Goal: Transaction & Acquisition: Purchase product/service

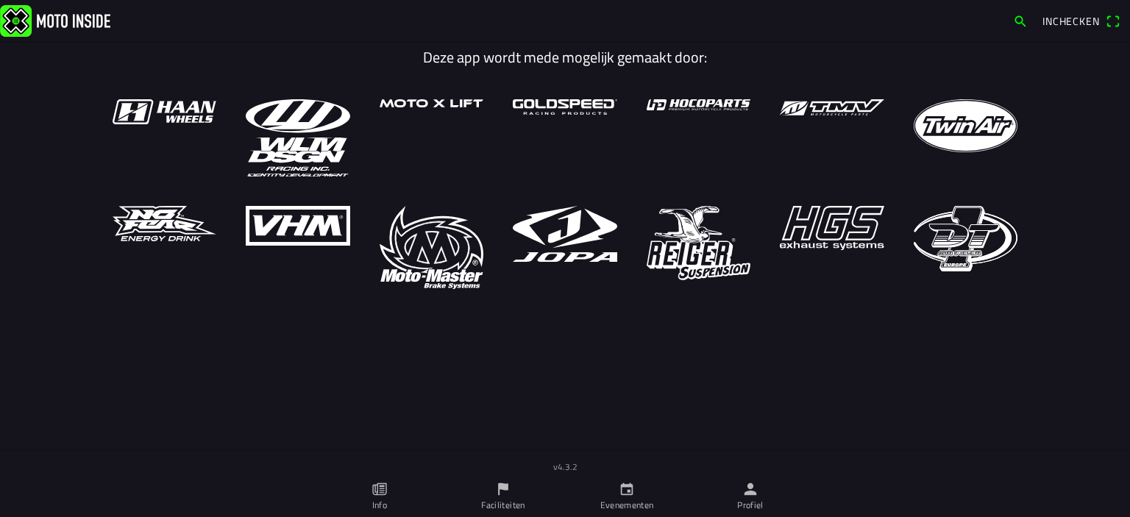
click at [627, 493] on icon "calendar" at bounding box center [626, 489] width 16 height 16
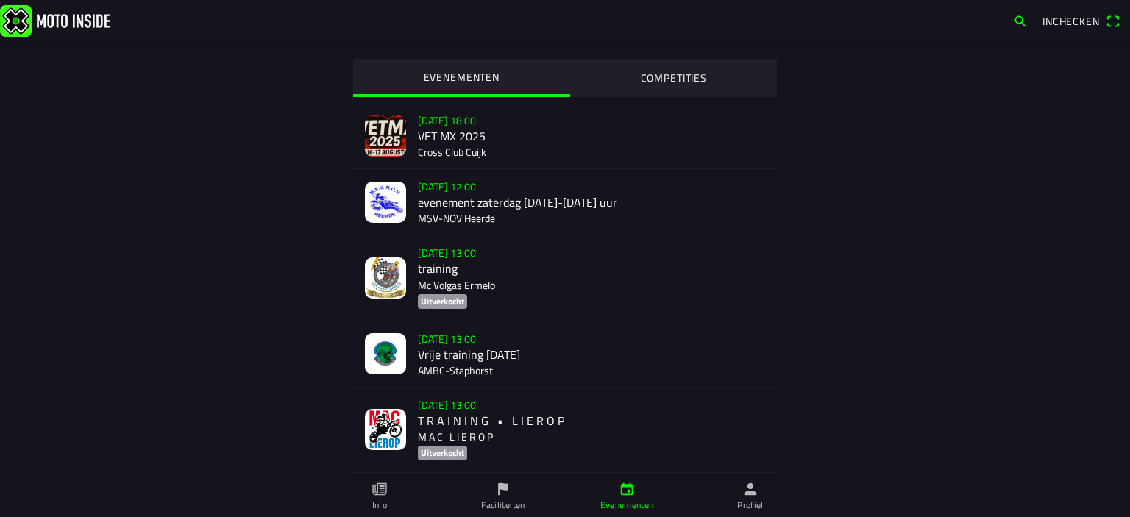
click at [477, 372] on div "[DATE] 13:00 Vrije training [DATE] AMBC-[GEOGRAPHIC_DATA]" at bounding box center [591, 353] width 347 height 65
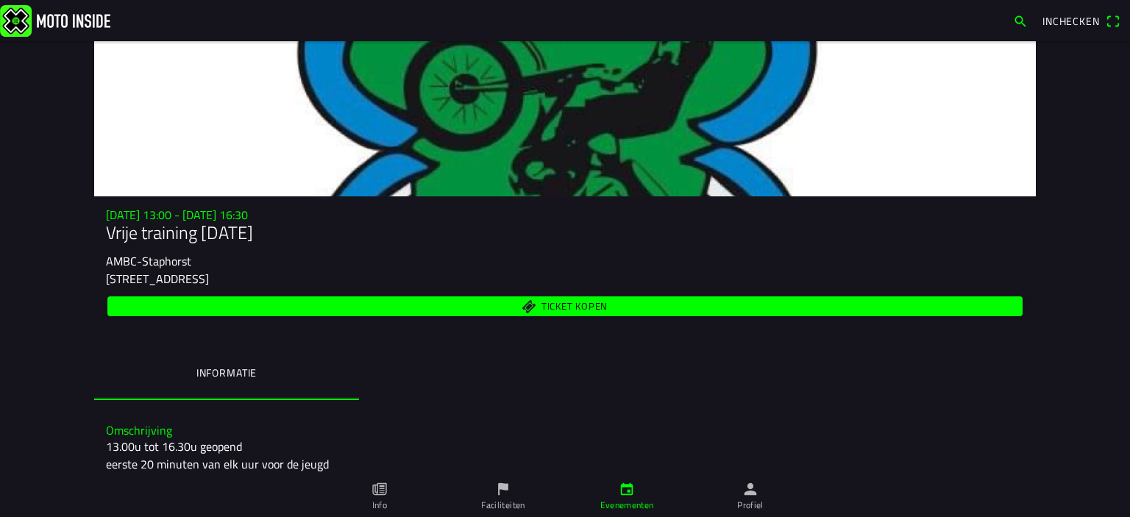
click at [581, 309] on span "Ticket kopen" at bounding box center [574, 307] width 66 height 10
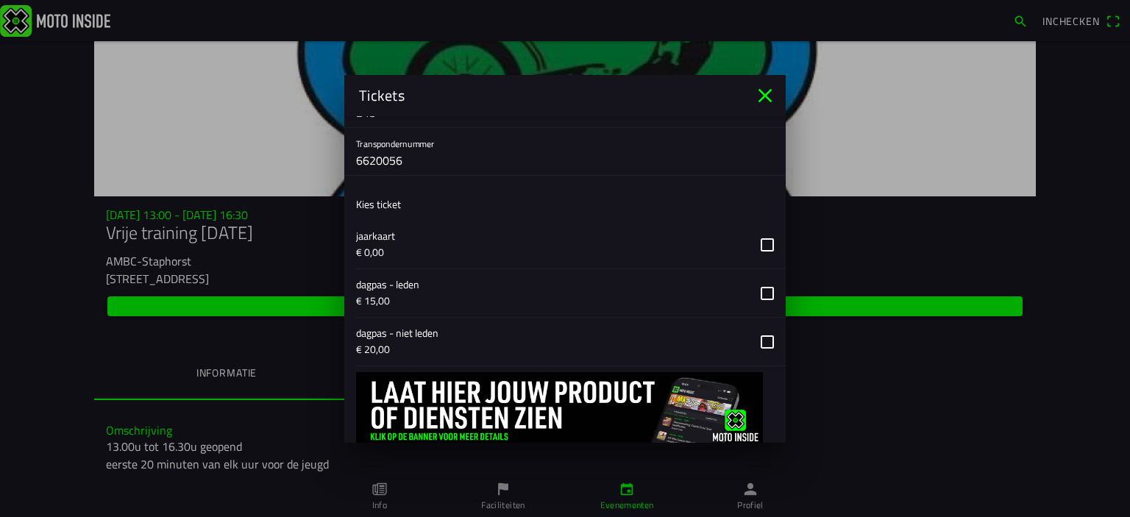
scroll to position [221, 0]
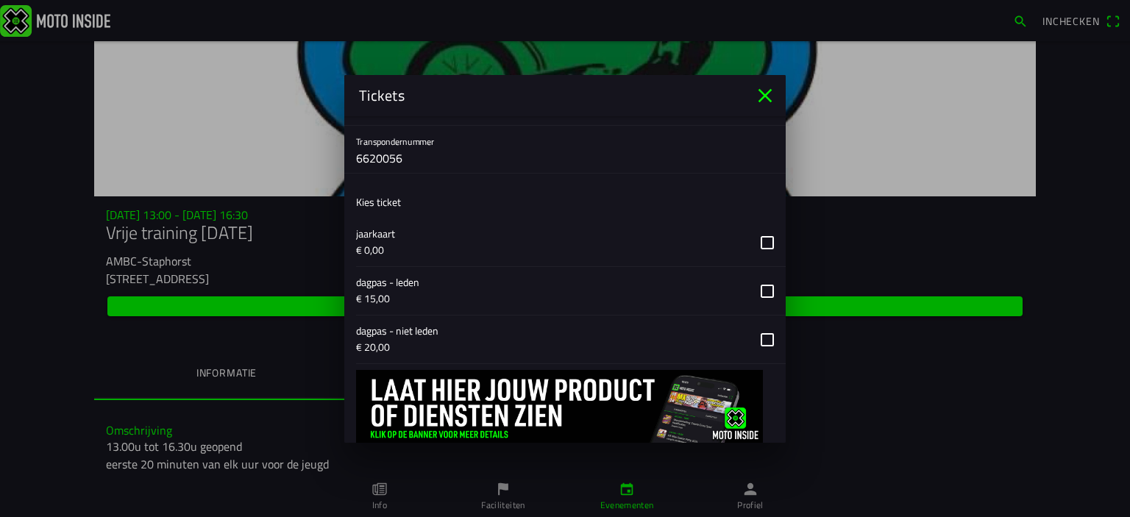
click at [759, 336] on button "button" at bounding box center [570, 339] width 429 height 48
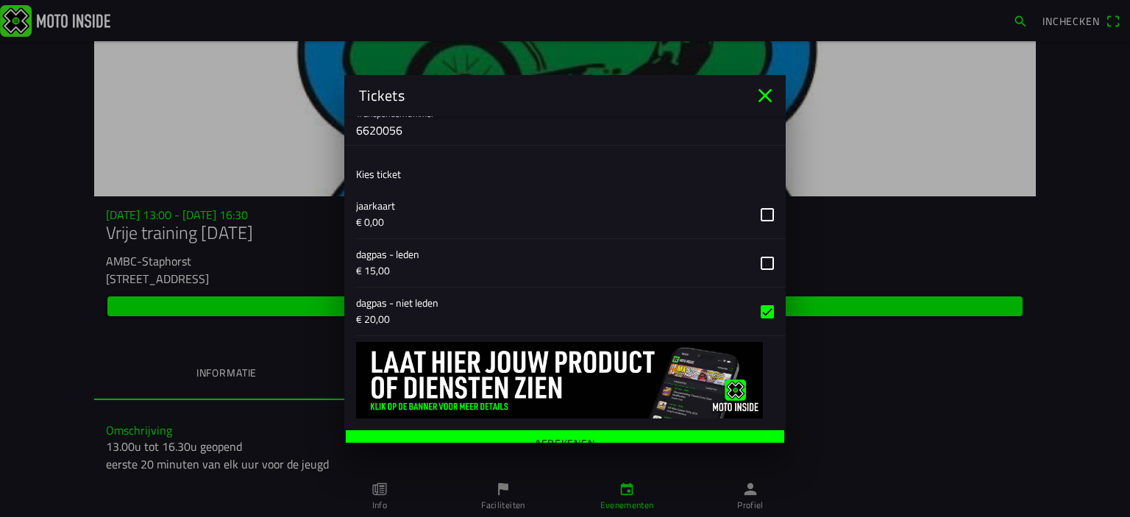
scroll to position [264, 0]
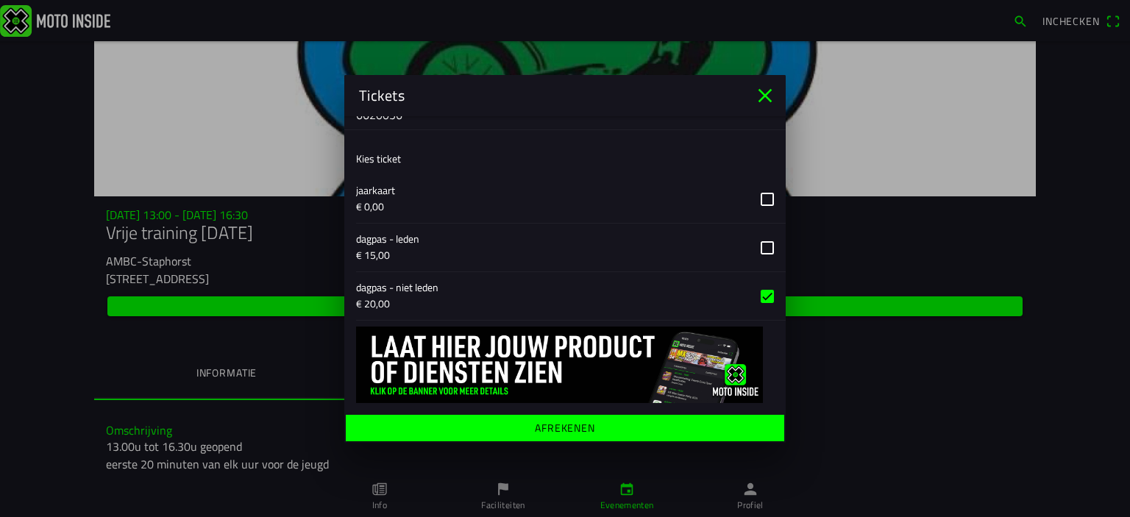
click at [569, 422] on ion-label "Afrekenen" at bounding box center [565, 427] width 60 height 10
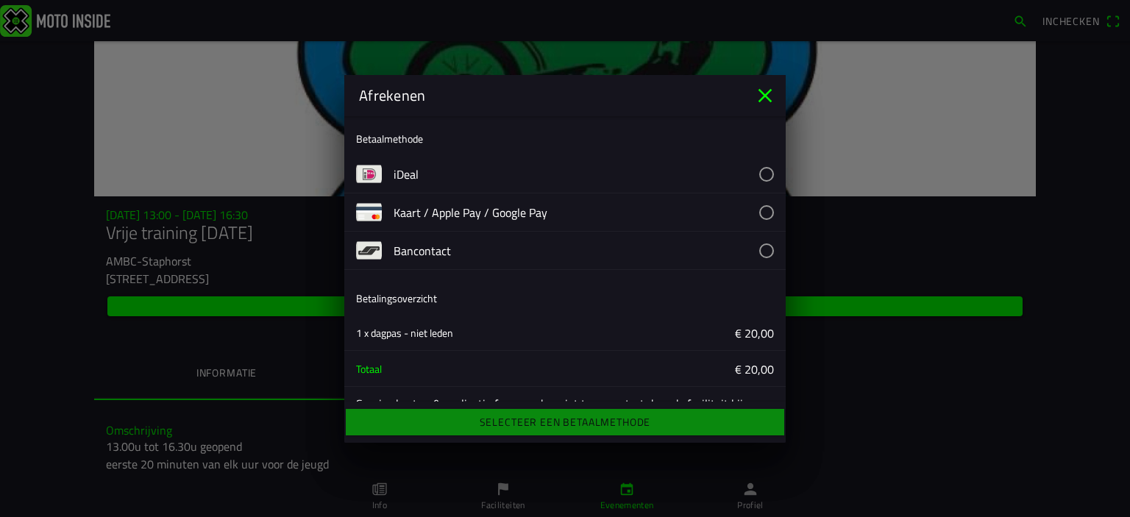
click at [430, 173] on button "button" at bounding box center [589, 174] width 392 height 38
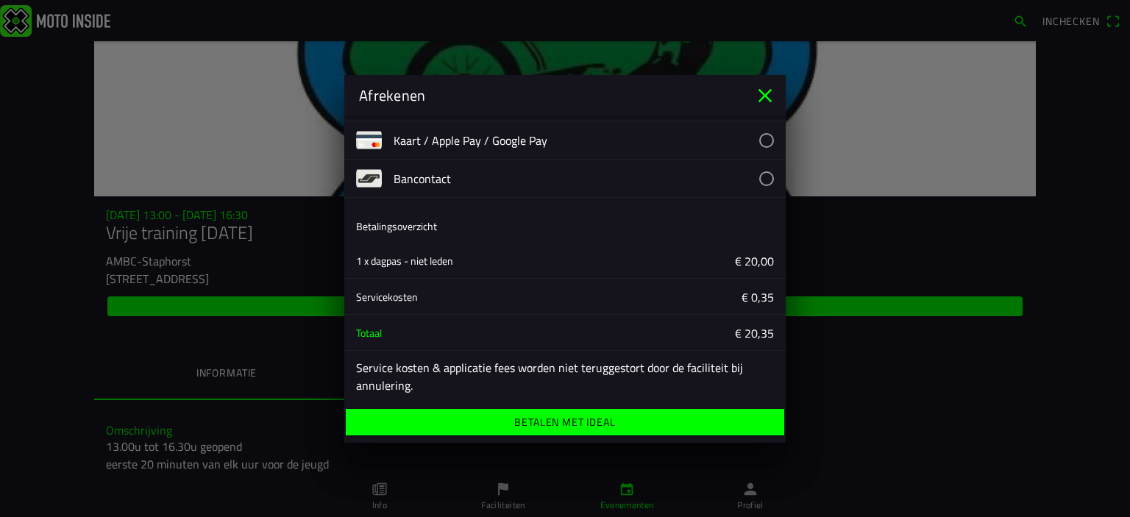
scroll to position [77, 0]
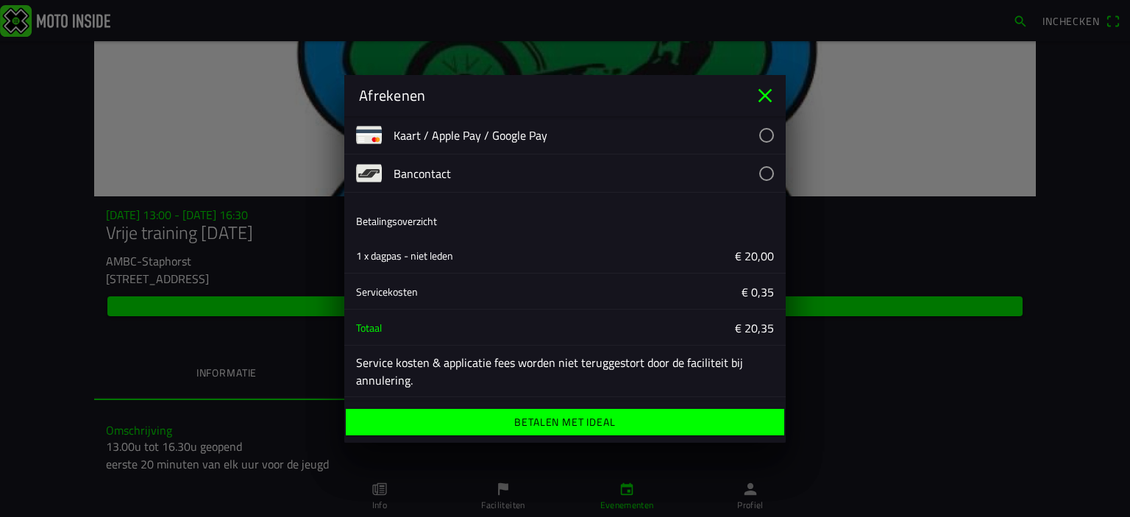
click at [588, 425] on ion-label "Betalen met iDeal" at bounding box center [564, 422] width 101 height 10
